Goal: Transaction & Acquisition: Book appointment/travel/reservation

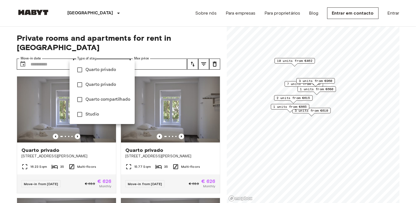
click at [123, 54] on div at bounding box center [210, 101] width 420 height 203
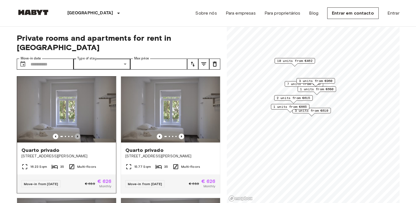
click at [78, 134] on icon "Previous image" at bounding box center [77, 136] width 5 height 5
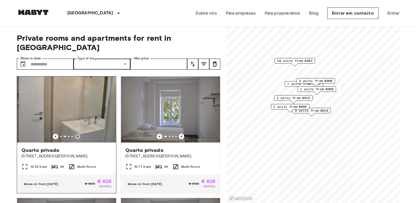
click at [78, 134] on icon "Previous image" at bounding box center [77, 136] width 5 height 5
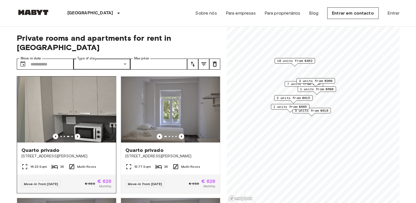
click at [78, 134] on icon "Previous image" at bounding box center [77, 136] width 5 height 5
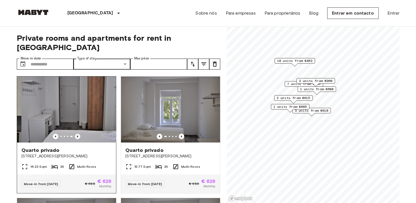
click at [78, 134] on icon "Previous image" at bounding box center [77, 136] width 5 height 5
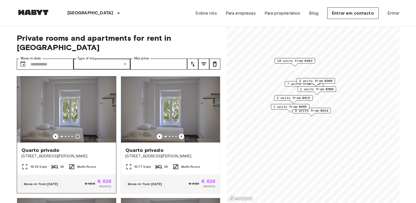
click at [78, 134] on icon "Previous image" at bounding box center [77, 136] width 5 height 5
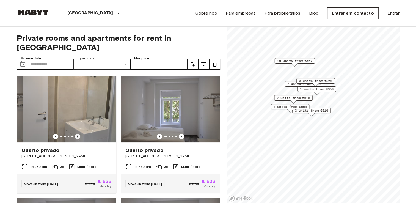
click at [78, 134] on icon "Previous image" at bounding box center [77, 136] width 5 height 5
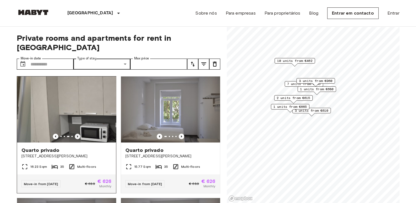
click at [78, 134] on icon "Previous image" at bounding box center [77, 136] width 5 height 5
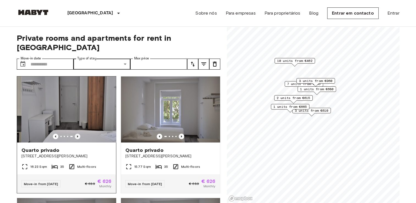
click at [78, 134] on icon "Previous image" at bounding box center [77, 136] width 5 height 5
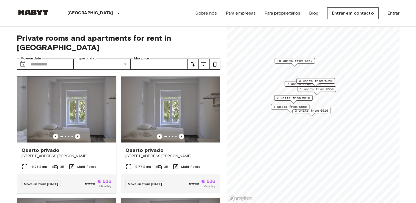
click at [78, 134] on icon "Previous image" at bounding box center [77, 136] width 5 height 5
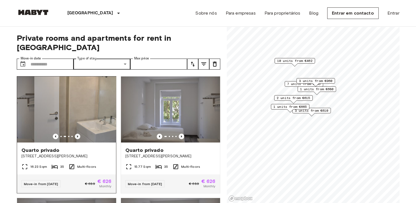
click at [78, 134] on icon "Previous image" at bounding box center [77, 136] width 5 height 5
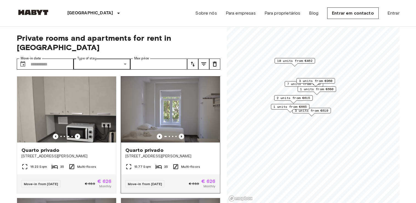
click at [179, 134] on icon "Previous image" at bounding box center [181, 136] width 5 height 5
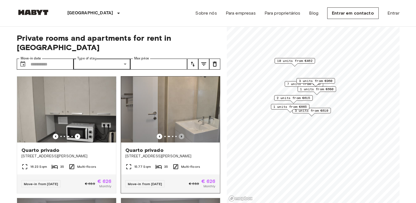
click at [179, 134] on icon "Previous image" at bounding box center [181, 136] width 5 height 5
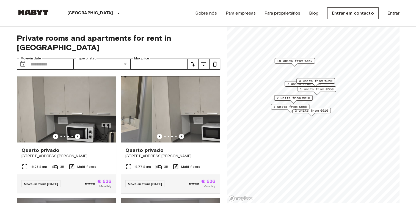
click at [179, 134] on icon "Previous image" at bounding box center [181, 136] width 5 height 5
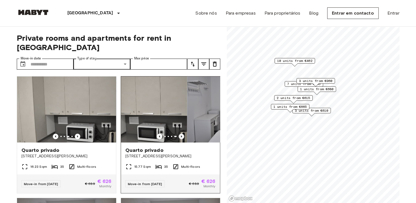
click at [179, 134] on icon "Previous image" at bounding box center [181, 136] width 5 height 5
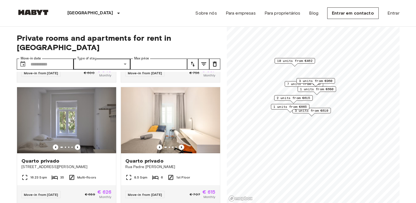
scroll to position [342, 0]
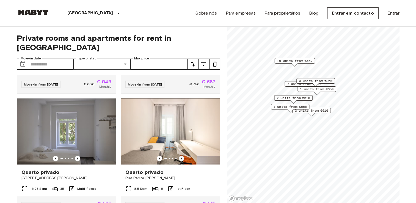
click at [179, 157] on icon "Previous image" at bounding box center [181, 157] width 5 height 5
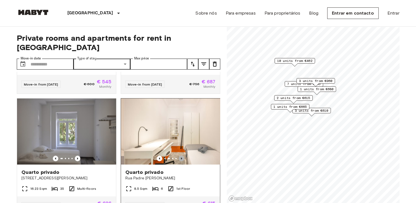
click at [179, 157] on icon "Previous image" at bounding box center [181, 157] width 5 height 5
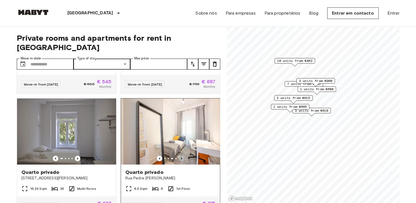
click at [179, 157] on icon "Previous image" at bounding box center [181, 157] width 5 height 5
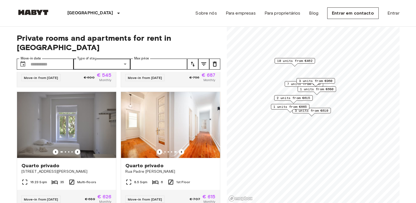
scroll to position [351, 0]
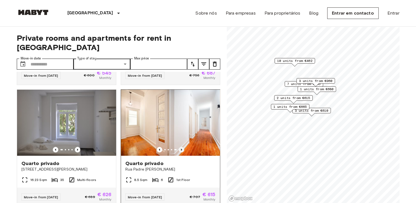
click at [181, 148] on icon "Previous image" at bounding box center [181, 149] width 1 height 2
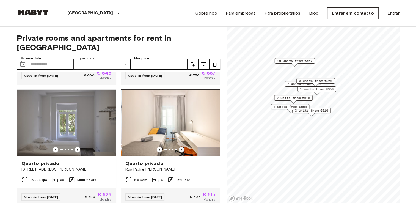
click at [181, 148] on icon "Previous image" at bounding box center [181, 149] width 1 height 2
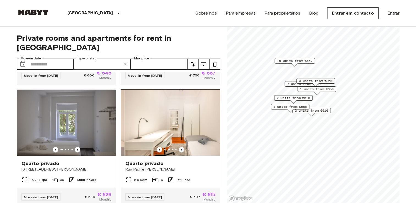
click at [181, 148] on icon "Previous image" at bounding box center [181, 149] width 1 height 2
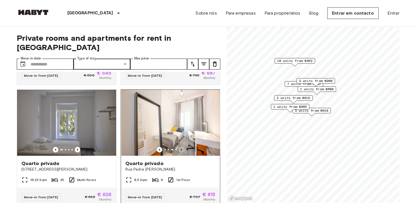
click at [181, 148] on icon "Previous image" at bounding box center [181, 149] width 1 height 2
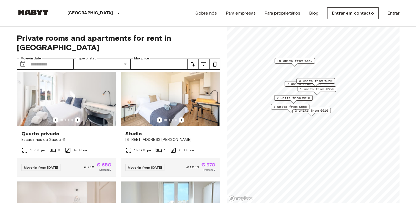
scroll to position [487, 0]
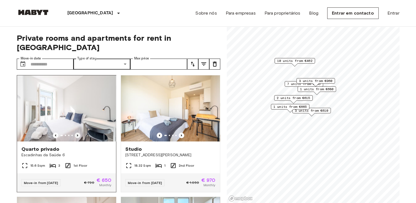
click at [77, 137] on icon "Previous image" at bounding box center [77, 134] width 5 height 5
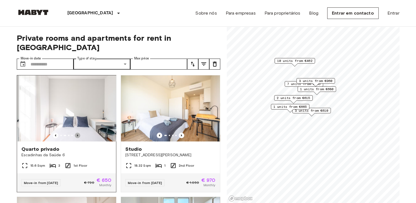
click at [77, 137] on icon "Previous image" at bounding box center [77, 134] width 5 height 5
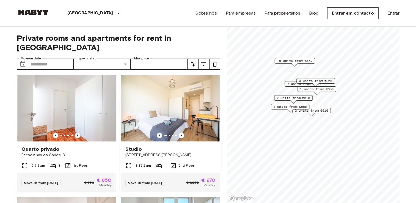
click at [77, 137] on icon "Previous image" at bounding box center [77, 134] width 5 height 5
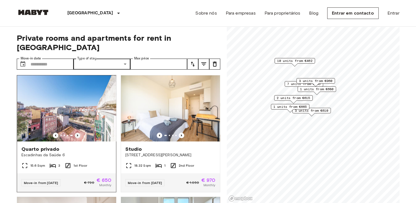
click at [77, 137] on icon "Previous image" at bounding box center [77, 134] width 5 height 5
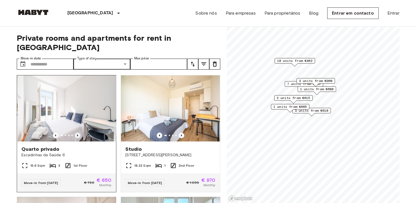
click at [77, 137] on icon "Previous image" at bounding box center [77, 134] width 5 height 5
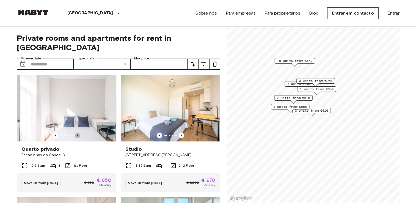
click at [77, 137] on icon "Previous image" at bounding box center [77, 134] width 5 height 5
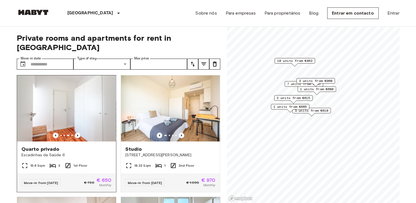
click at [49, 151] on span "Quarto privado" at bounding box center [40, 149] width 38 height 7
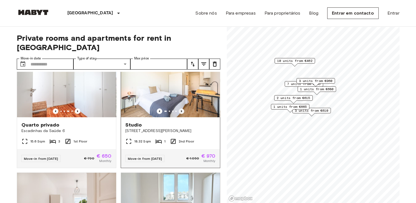
click at [179, 110] on icon "Previous image" at bounding box center [181, 110] width 5 height 5
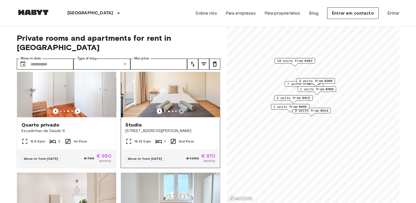
click at [179, 110] on icon "Previous image" at bounding box center [181, 110] width 5 height 5
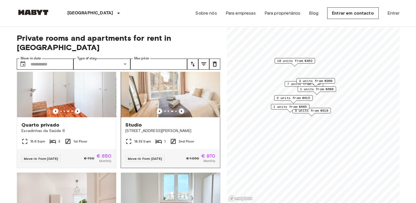
click at [179, 110] on icon "Previous image" at bounding box center [181, 110] width 5 height 5
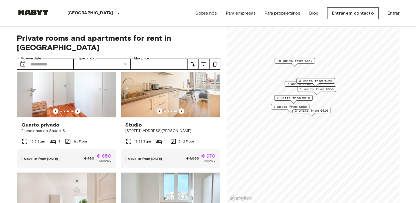
click at [157, 109] on icon "Previous image" at bounding box center [159, 110] width 5 height 5
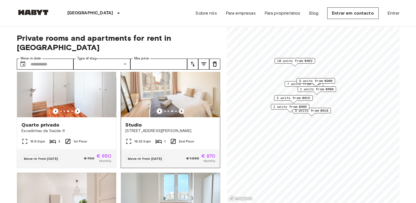
click at [179, 112] on icon "Previous image" at bounding box center [181, 110] width 5 height 5
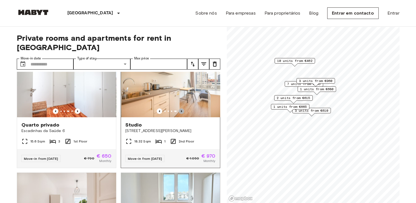
click at [179, 112] on icon "Previous image" at bounding box center [181, 110] width 5 height 5
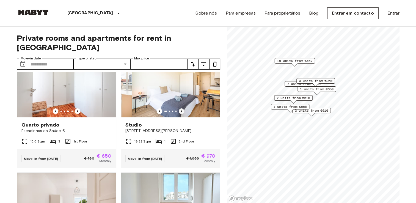
click at [179, 112] on icon "Previous image" at bounding box center [181, 110] width 5 height 5
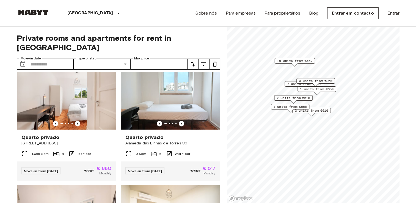
scroll to position [616, 0]
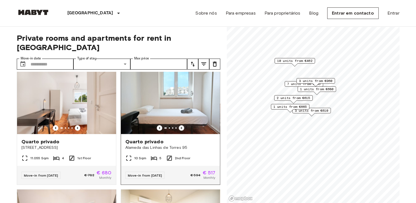
click at [179, 130] on icon "Previous image" at bounding box center [181, 127] width 5 height 5
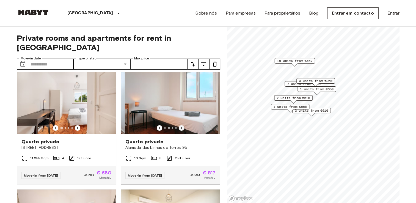
click at [179, 130] on icon "Previous image" at bounding box center [181, 127] width 5 height 5
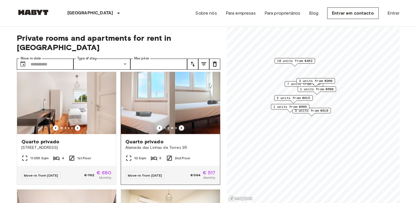
click at [179, 130] on icon "Previous image" at bounding box center [181, 127] width 5 height 5
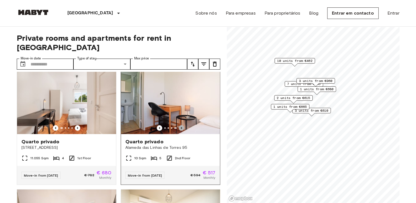
click at [179, 130] on icon "Previous image" at bounding box center [181, 127] width 5 height 5
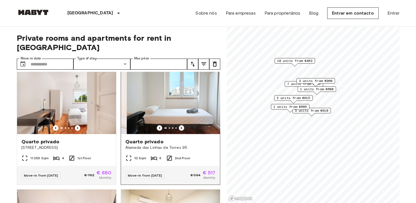
click at [179, 130] on icon "Previous image" at bounding box center [181, 127] width 5 height 5
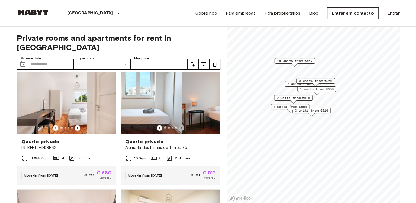
click at [179, 130] on icon "Previous image" at bounding box center [181, 127] width 5 height 5
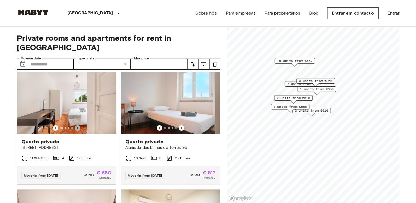
click at [77, 130] on icon "Previous image" at bounding box center [77, 127] width 5 height 5
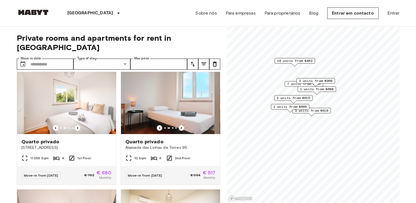
click at [219, 135] on div "Quarto privado Avenida Defensores de Chaves 97 16.23 Sqm 35 Multi-floors Move-i…" at bounding box center [116, 137] width 208 height 131
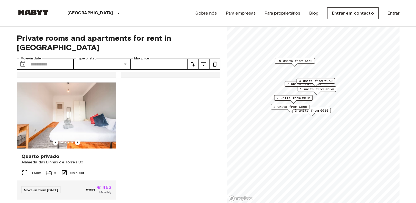
scroll to position [1612, 0]
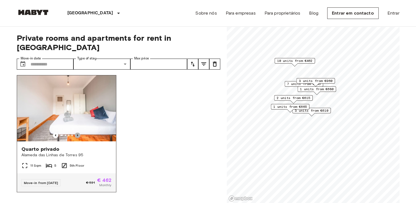
click at [78, 132] on icon "Previous image" at bounding box center [77, 134] width 5 height 5
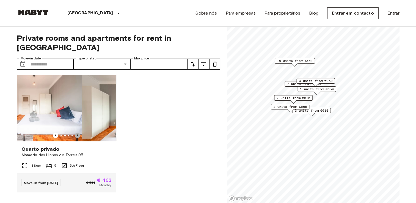
click at [78, 132] on icon "Previous image" at bounding box center [77, 134] width 5 height 5
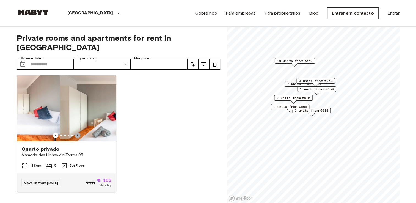
click at [78, 132] on icon "Previous image" at bounding box center [77, 134] width 5 height 5
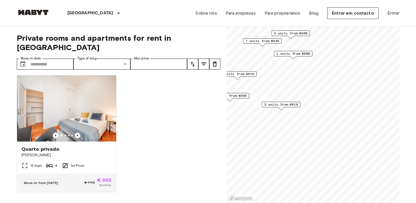
scroll to position [992, 0]
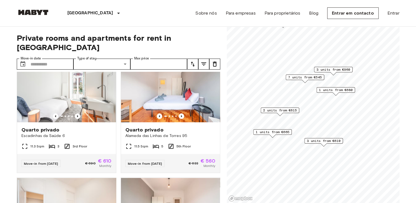
scroll to position [1612, 0]
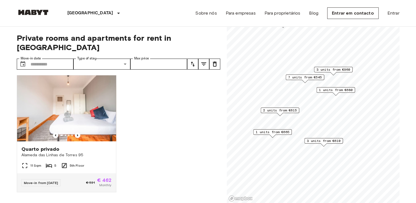
click at [313, 77] on span "7 units from €545" at bounding box center [305, 77] width 34 height 5
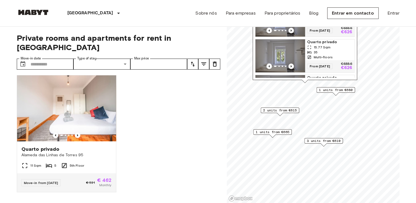
click at [315, 45] on span "15.77 Sqm" at bounding box center [321, 47] width 17 height 5
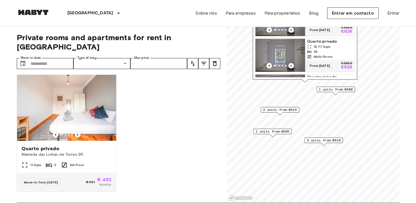
scroll to position [0, 0]
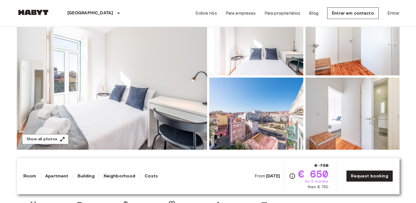
scroll to position [52, 0]
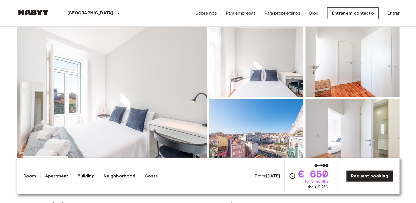
click at [253, 123] on img at bounding box center [256, 135] width 94 height 72
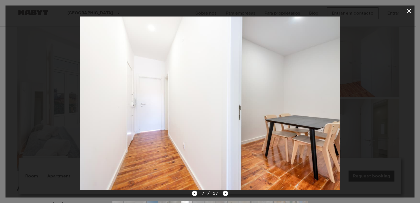
click at [407, 9] on icon "button" at bounding box center [409, 11] width 4 height 4
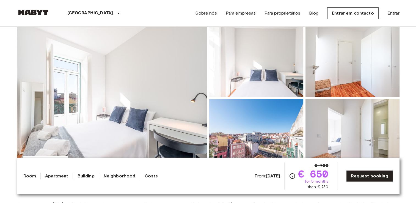
drag, startPoint x: 406, startPoint y: 32, endPoint x: 409, endPoint y: 31, distance: 3.1
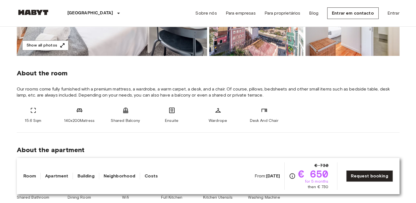
scroll to position [163, 0]
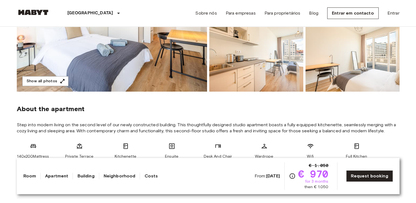
scroll to position [122, 0]
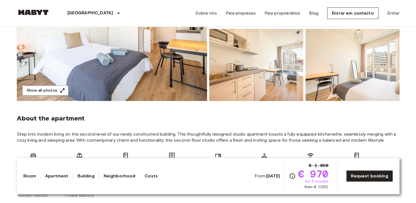
click at [290, 65] on img at bounding box center [256, 65] width 94 height 72
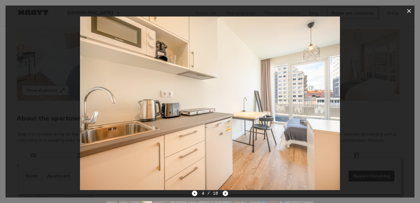
click at [226, 194] on icon "Next image" at bounding box center [225, 192] width 5 height 5
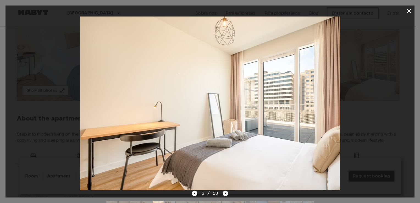
click at [226, 194] on icon "Next image" at bounding box center [225, 192] width 5 height 5
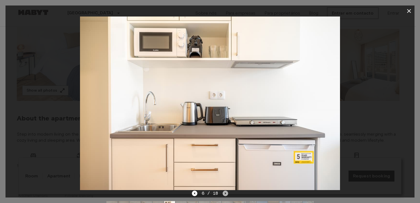
click at [226, 194] on icon "Next image" at bounding box center [225, 192] width 5 height 5
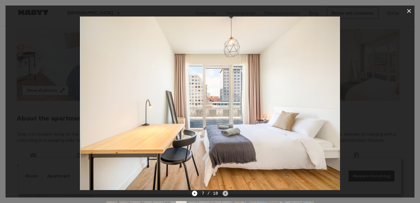
click at [226, 194] on icon "Next image" at bounding box center [225, 192] width 5 height 5
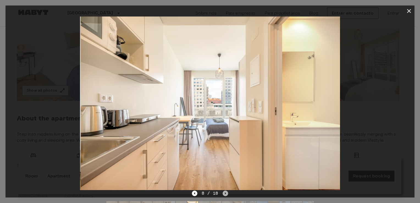
click at [226, 194] on icon "Next image" at bounding box center [225, 192] width 5 height 5
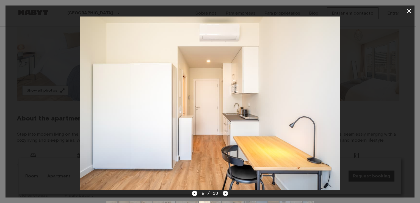
click at [226, 194] on icon "Next image" at bounding box center [225, 192] width 5 height 5
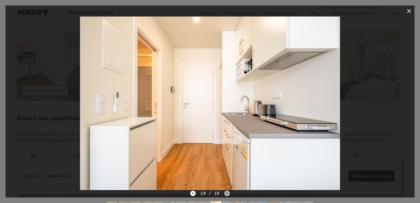
click at [226, 194] on icon "Next image" at bounding box center [226, 192] width 5 height 5
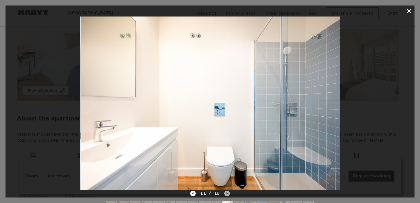
click at [226, 194] on icon "Next image" at bounding box center [226, 192] width 5 height 5
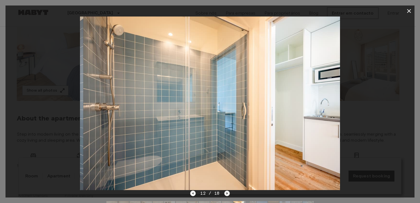
click at [226, 194] on icon "Next image" at bounding box center [226, 192] width 5 height 5
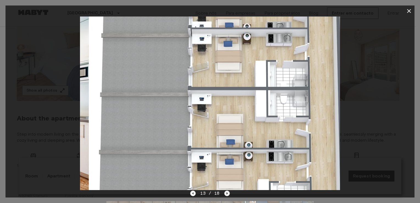
click at [226, 194] on icon "Next image" at bounding box center [226, 192] width 5 height 5
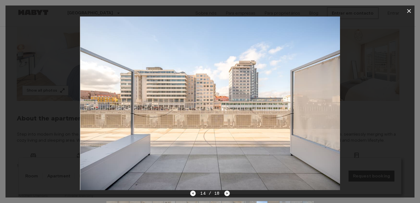
click at [190, 193] on div "14 / 18" at bounding box center [209, 203] width 409 height 26
click at [192, 192] on icon "Previous image" at bounding box center [192, 192] width 5 height 5
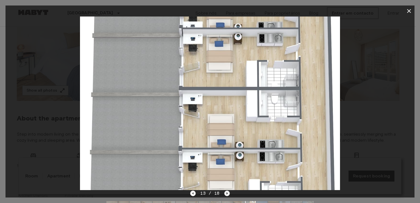
click at [225, 192] on icon "Next image" at bounding box center [226, 192] width 5 height 5
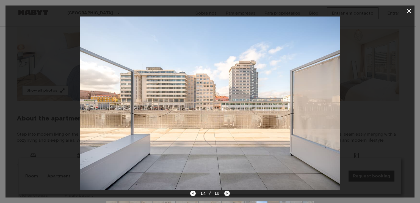
click at [225, 192] on icon "Next image" at bounding box center [226, 192] width 5 height 5
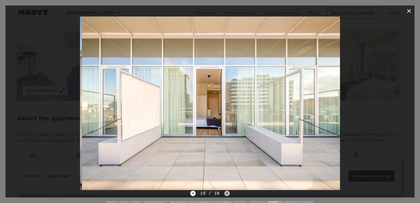
click at [225, 192] on icon "Next image" at bounding box center [226, 192] width 5 height 5
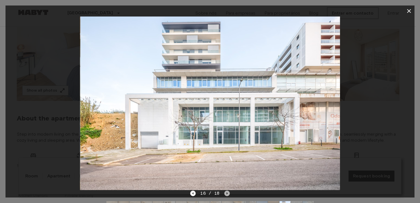
click at [225, 192] on icon "Next image" at bounding box center [226, 192] width 5 height 5
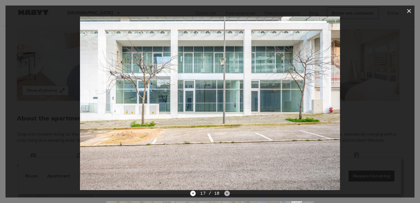
click at [225, 192] on icon "Next image" at bounding box center [226, 192] width 5 height 5
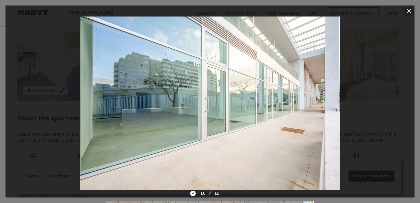
click at [407, 12] on icon "button" at bounding box center [409, 11] width 4 height 4
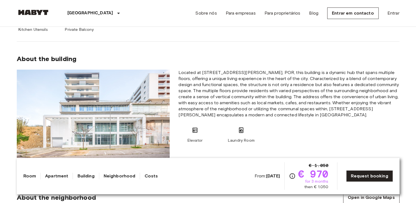
scroll to position [286, 0]
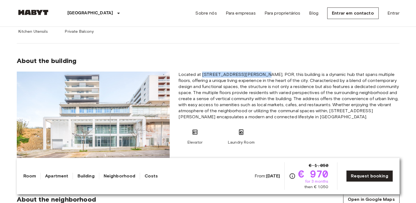
drag, startPoint x: 201, startPoint y: 73, endPoint x: 255, endPoint y: 76, distance: 54.2
click at [255, 76] on span "Located at [STREET_ADDRESS][PERSON_NAME], POR, this building is a dynamic hub t…" at bounding box center [288, 95] width 221 height 48
copy span "[STREET_ADDRESS][PERSON_NAME]"
click at [346, 79] on span "Located at [STREET_ADDRESS][PERSON_NAME], POR, this building is a dynamic hub t…" at bounding box center [288, 95] width 221 height 48
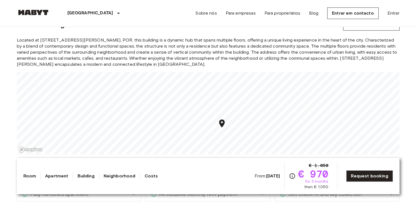
scroll to position [458, 0]
